Goal: Communication & Community: Answer question/provide support

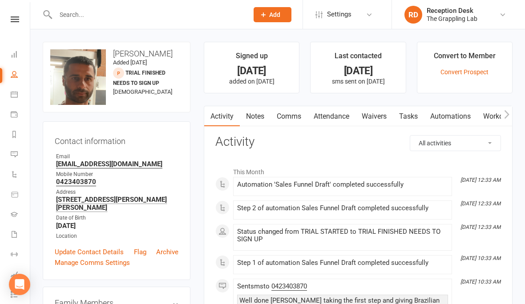
click at [133, 13] on input "text" at bounding box center [147, 14] width 189 height 12
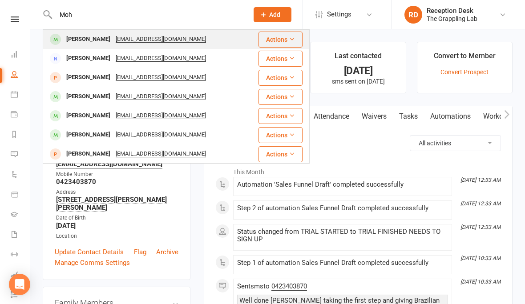
type input "Moh"
click at [84, 36] on div "[PERSON_NAME]" at bounding box center [88, 39] width 49 height 13
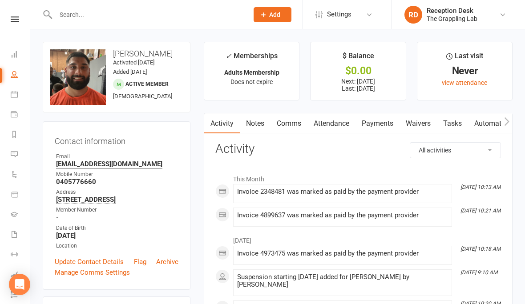
click at [286, 125] on link "Comms" at bounding box center [288, 123] width 37 height 20
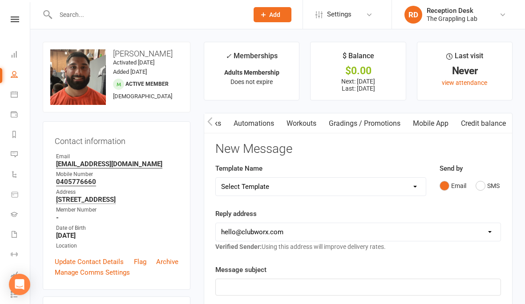
scroll to position [0, 244]
click at [431, 123] on link "Mobile App" at bounding box center [430, 123] width 48 height 20
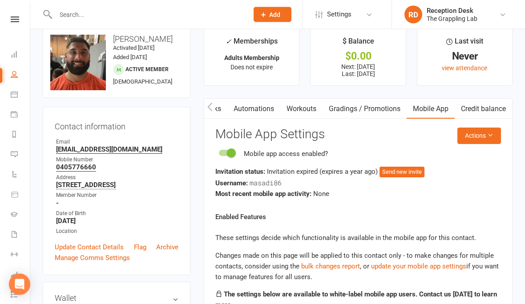
scroll to position [15, 0]
click at [402, 175] on button "Send new invite" at bounding box center [401, 172] width 45 height 11
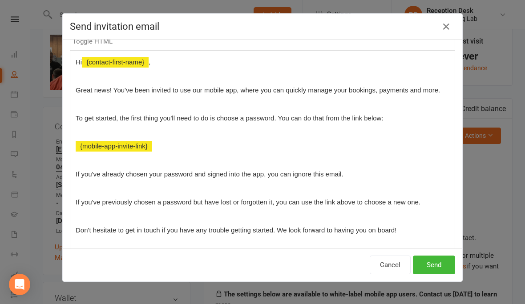
scroll to position [92, 0]
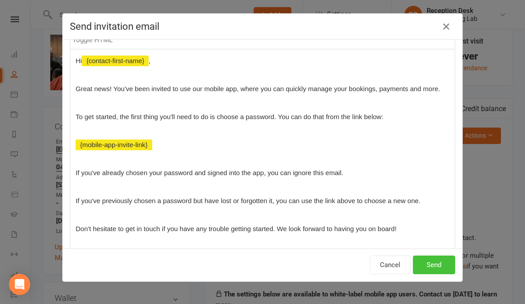
click at [436, 267] on button "Send" at bounding box center [434, 265] width 42 height 19
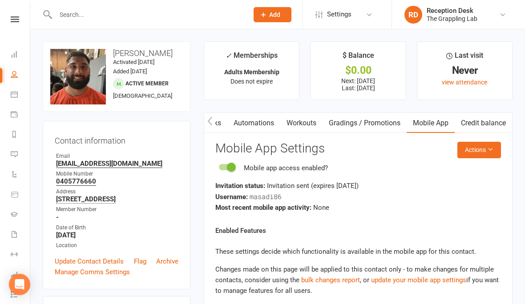
scroll to position [16, 0]
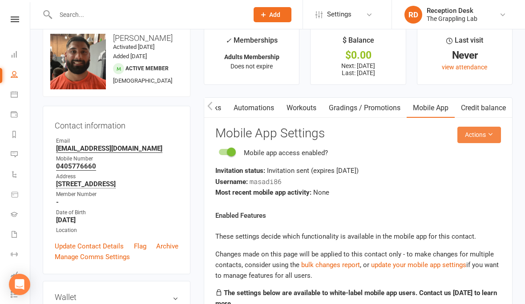
click at [486, 141] on button "Actions" at bounding box center [479, 135] width 44 height 16
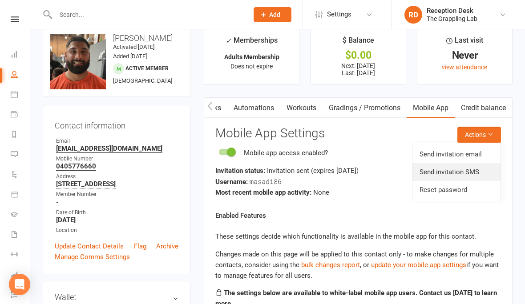
click at [475, 171] on link "Send invitation SMS" at bounding box center [456, 172] width 88 height 18
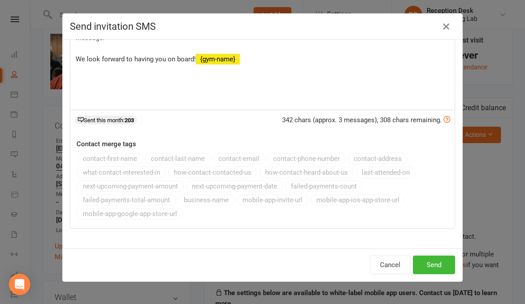
scroll to position [85, 0]
click at [428, 263] on button "Send" at bounding box center [434, 265] width 42 height 19
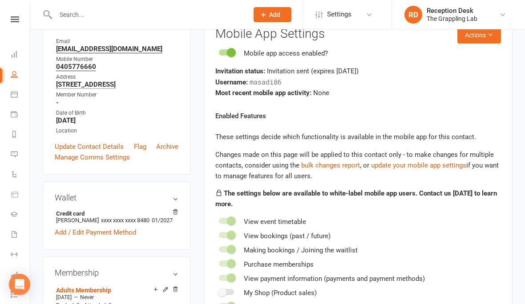
scroll to position [0, 0]
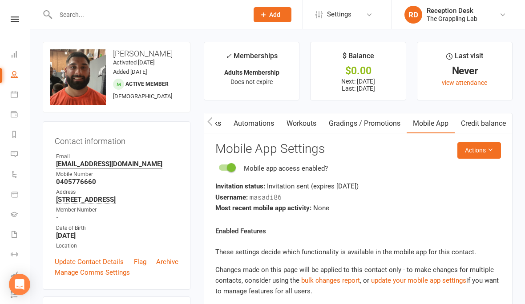
click at [24, 72] on link "People" at bounding box center [21, 75] width 20 height 20
select select "100"
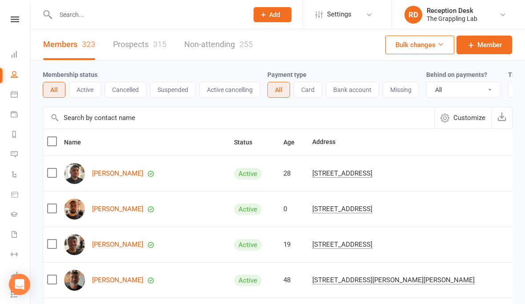
click at [161, 13] on input "text" at bounding box center [147, 14] width 189 height 12
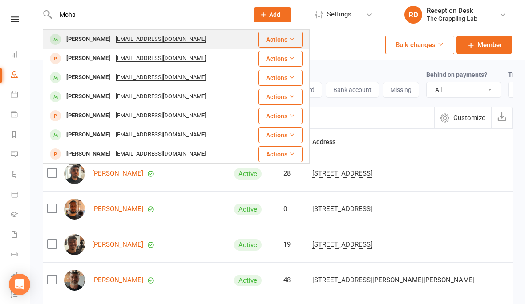
type input "Moha"
click at [99, 40] on div "[PERSON_NAME]" at bounding box center [88, 39] width 49 height 13
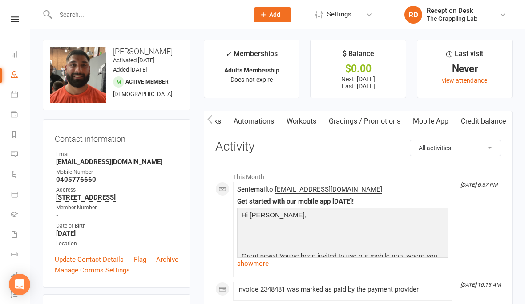
scroll to position [0, 244]
click at [430, 120] on link "Mobile App" at bounding box center [430, 121] width 48 height 20
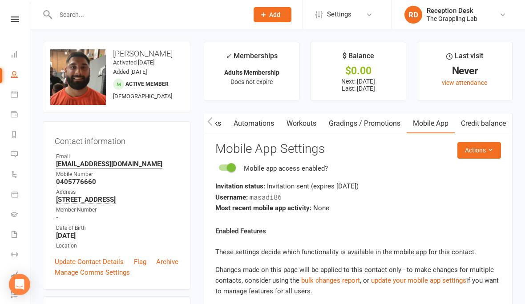
click at [131, 19] on input "text" at bounding box center [147, 14] width 189 height 12
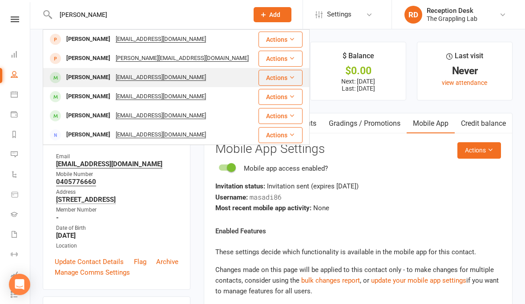
type input "[PERSON_NAME]"
click at [90, 76] on div "[PERSON_NAME]" at bounding box center [88, 77] width 49 height 13
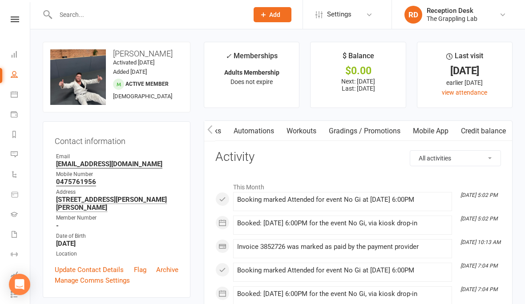
scroll to position [0, 244]
click at [428, 128] on link "Mobile App" at bounding box center [430, 131] width 48 height 20
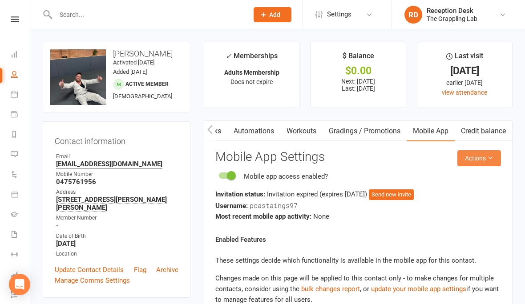
click at [485, 159] on button "Actions" at bounding box center [479, 158] width 44 height 16
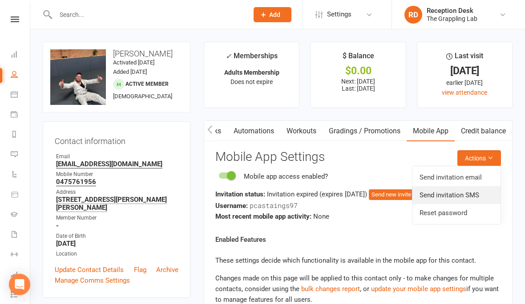
click at [464, 194] on link "Send invitation SMS" at bounding box center [456, 195] width 88 height 18
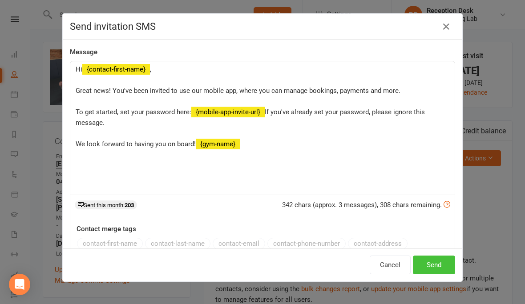
click at [446, 265] on button "Send" at bounding box center [434, 265] width 42 height 19
